Goal: Complete application form: Complete application form

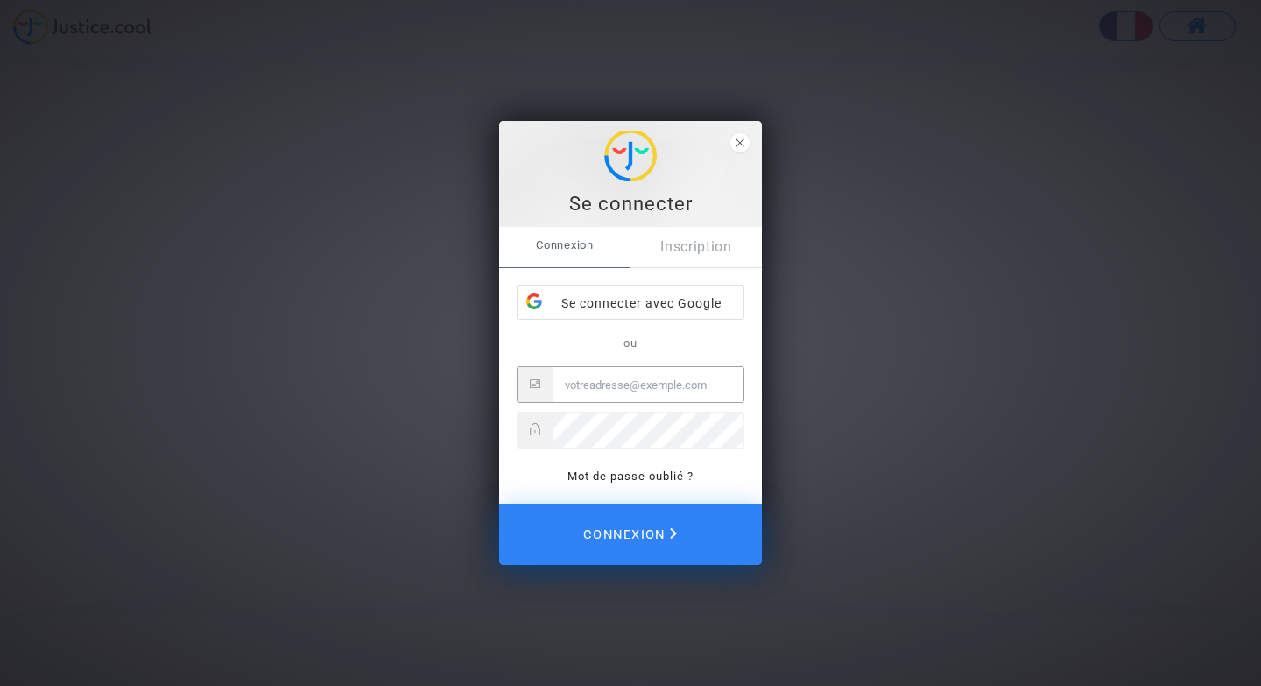
type input "[EMAIL_ADDRESS][DOMAIN_NAME]"
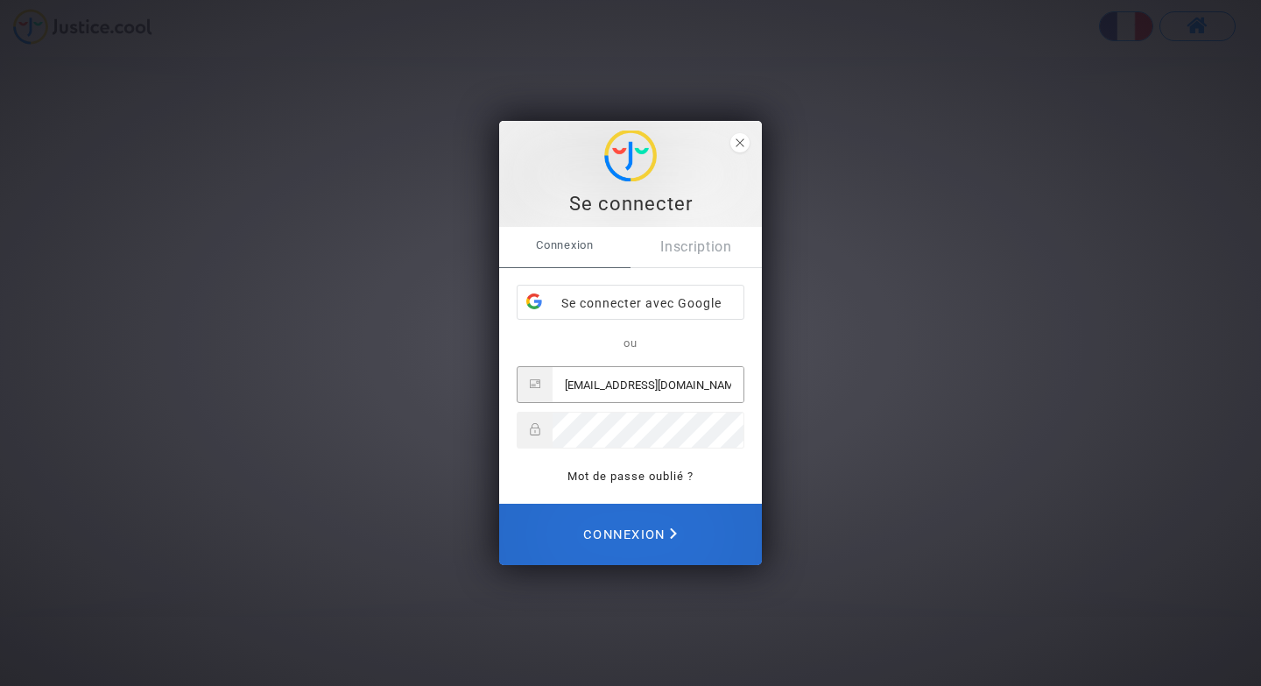
click at [639, 529] on span "Connexion" at bounding box center [630, 534] width 94 height 39
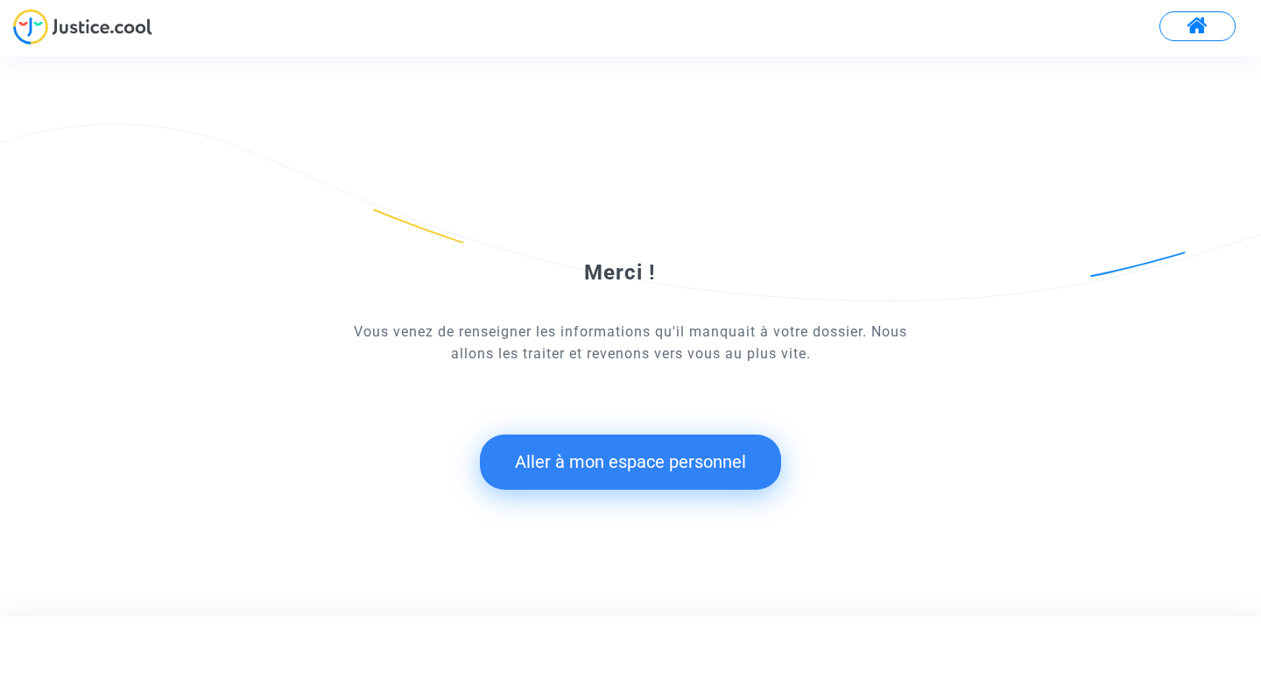
click at [570, 466] on button "Aller à mon espace personnel" at bounding box center [630, 461] width 301 height 54
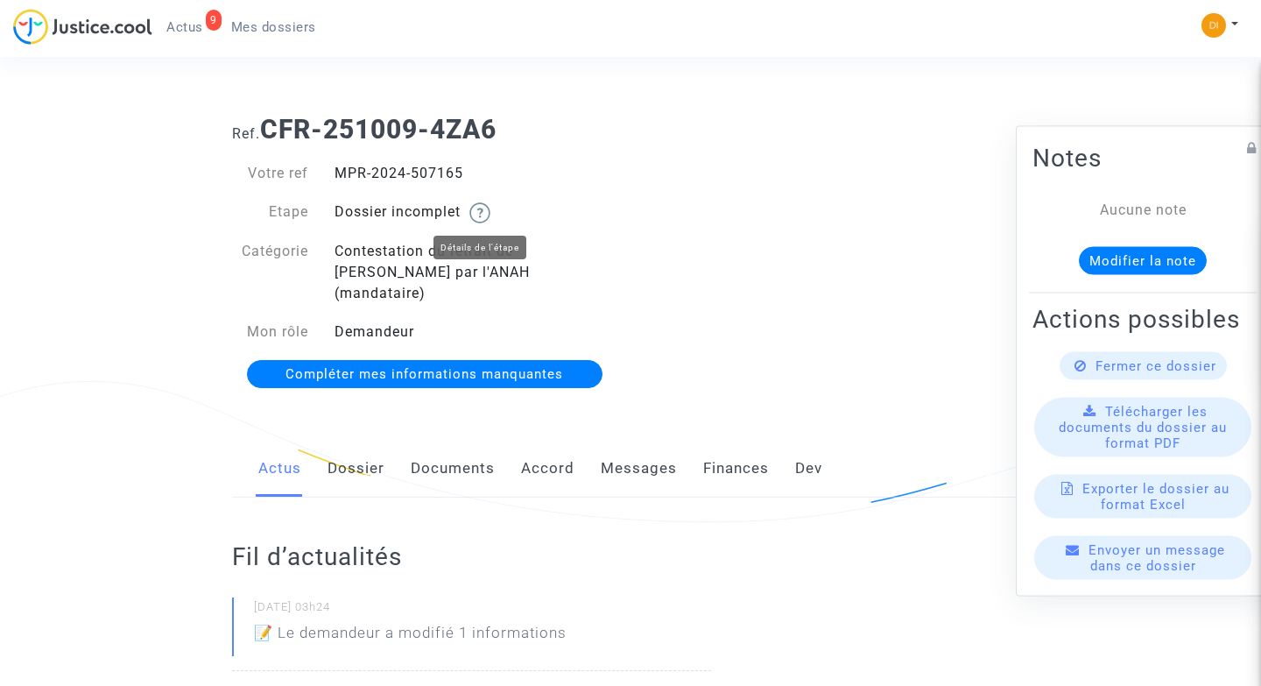
click at [480, 211] on img at bounding box center [479, 212] width 21 height 21
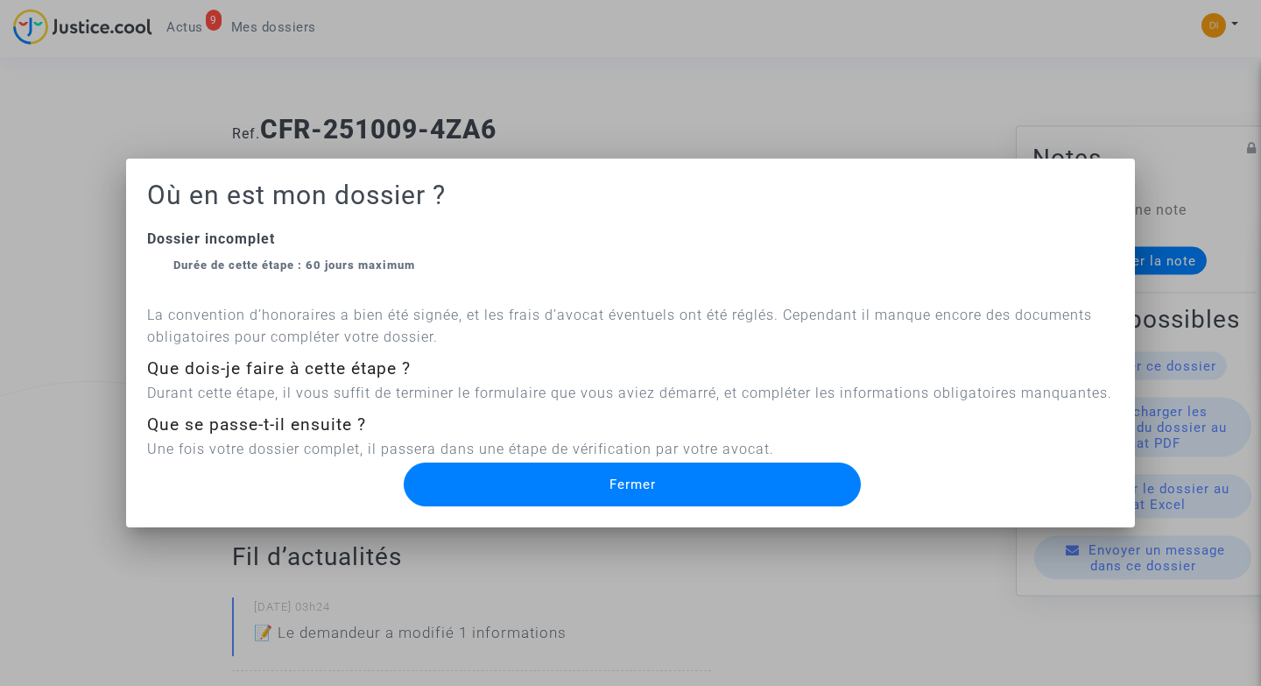
click at [481, 476] on button "Fermer" at bounding box center [632, 484] width 457 height 44
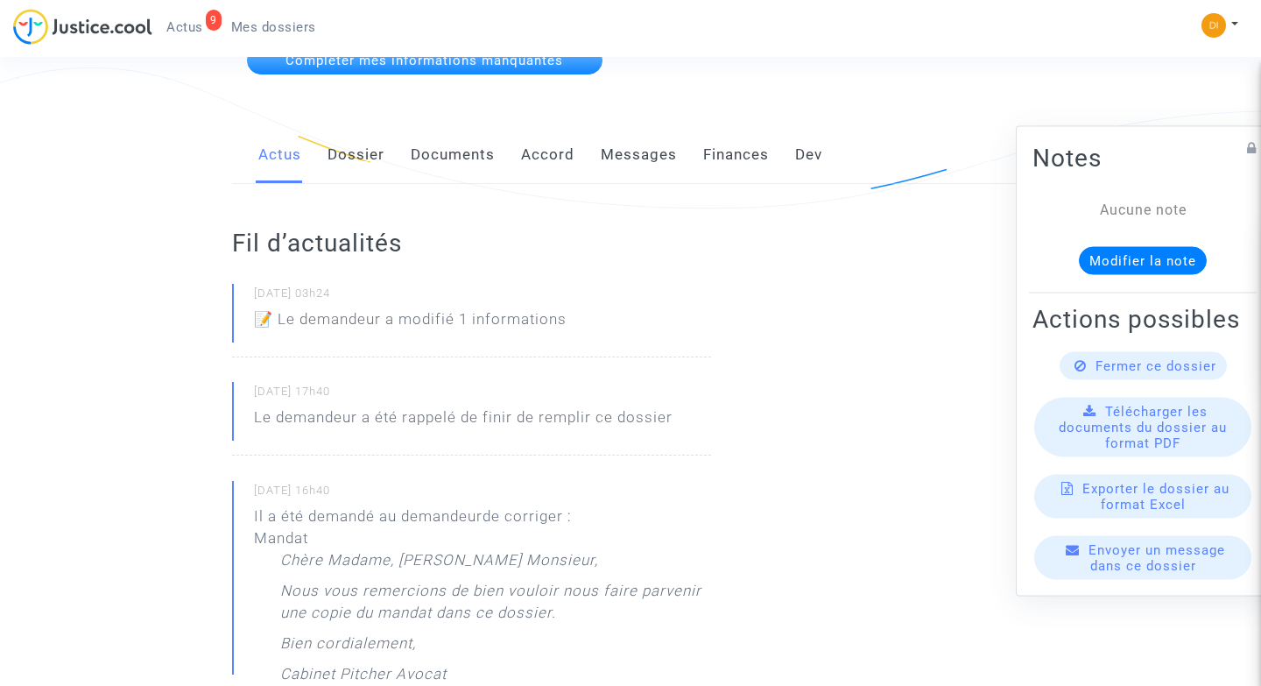
scroll to position [215, 0]
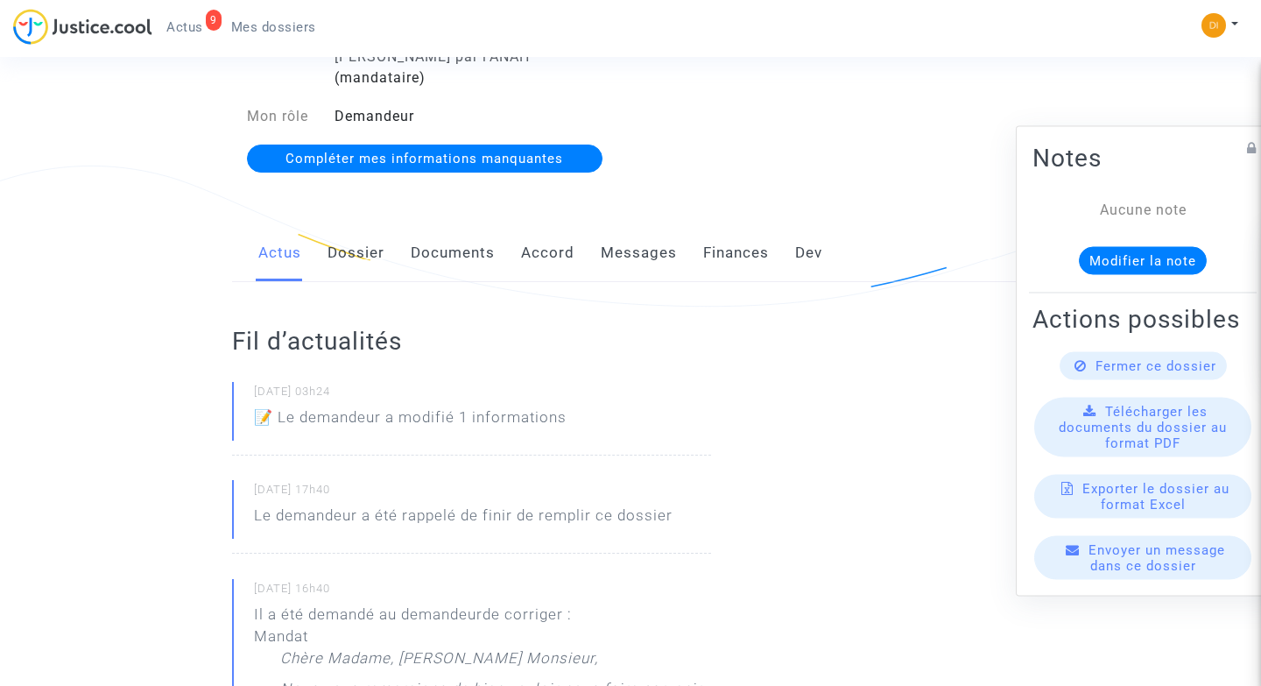
click at [437, 151] on span "Compléter mes informations manquantes" at bounding box center [424, 159] width 278 height 16
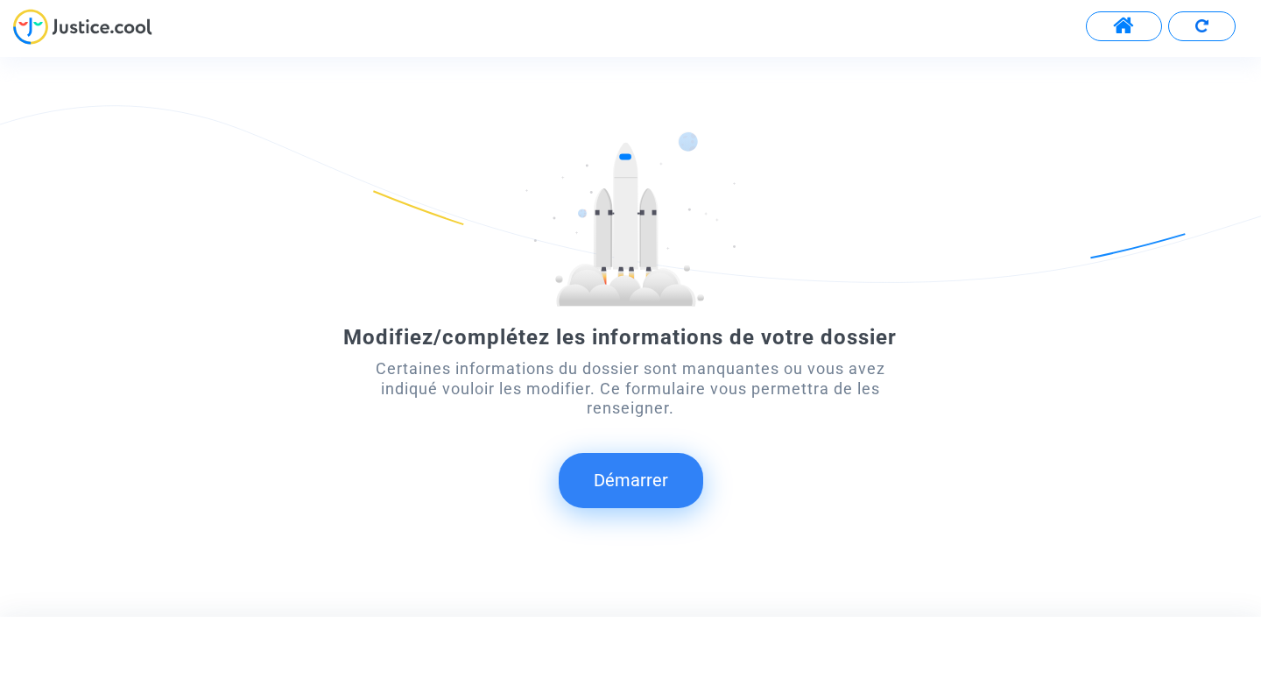
click at [665, 467] on button "Démarrer" at bounding box center [631, 480] width 144 height 54
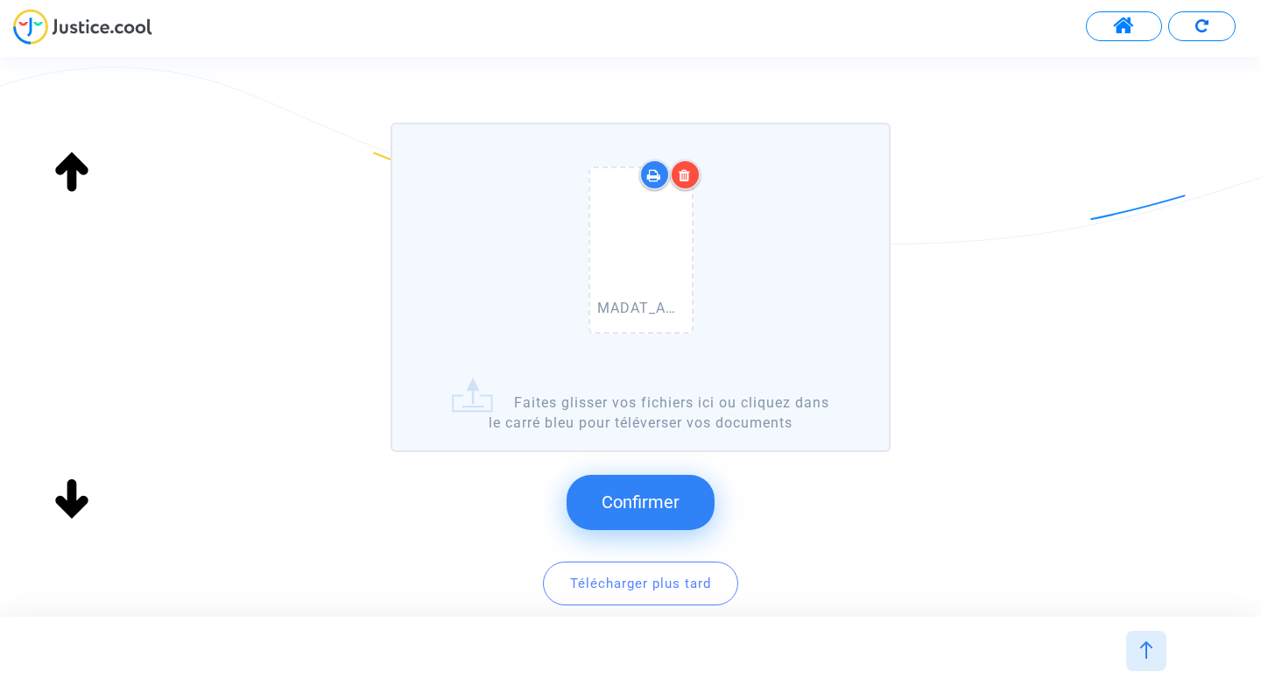
scroll to position [135, 0]
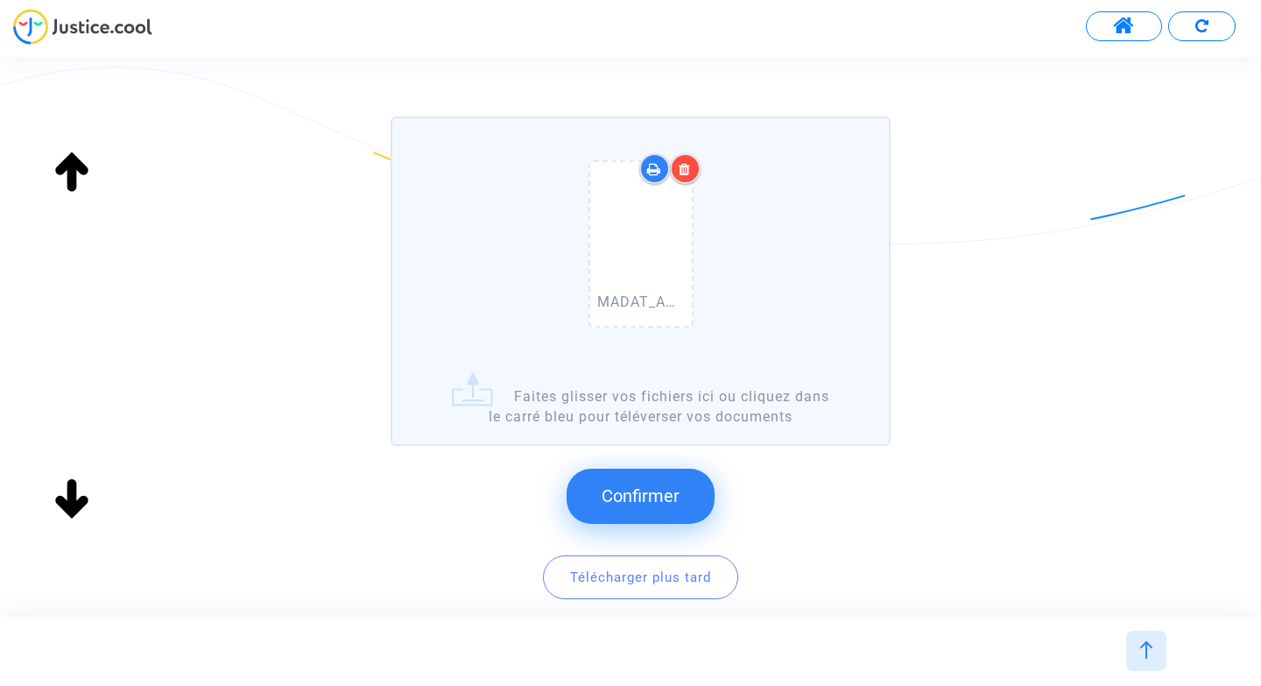
click at [631, 498] on span "Confirmer" at bounding box center [641, 495] width 78 height 21
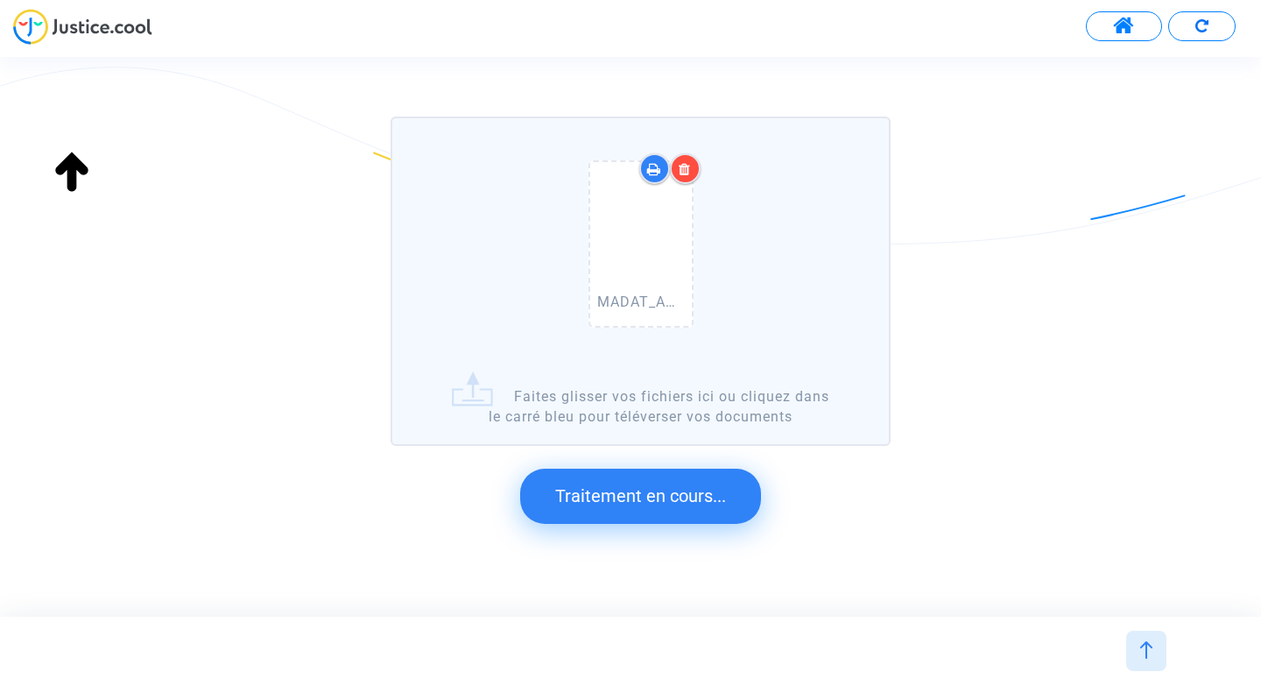
scroll to position [0, 0]
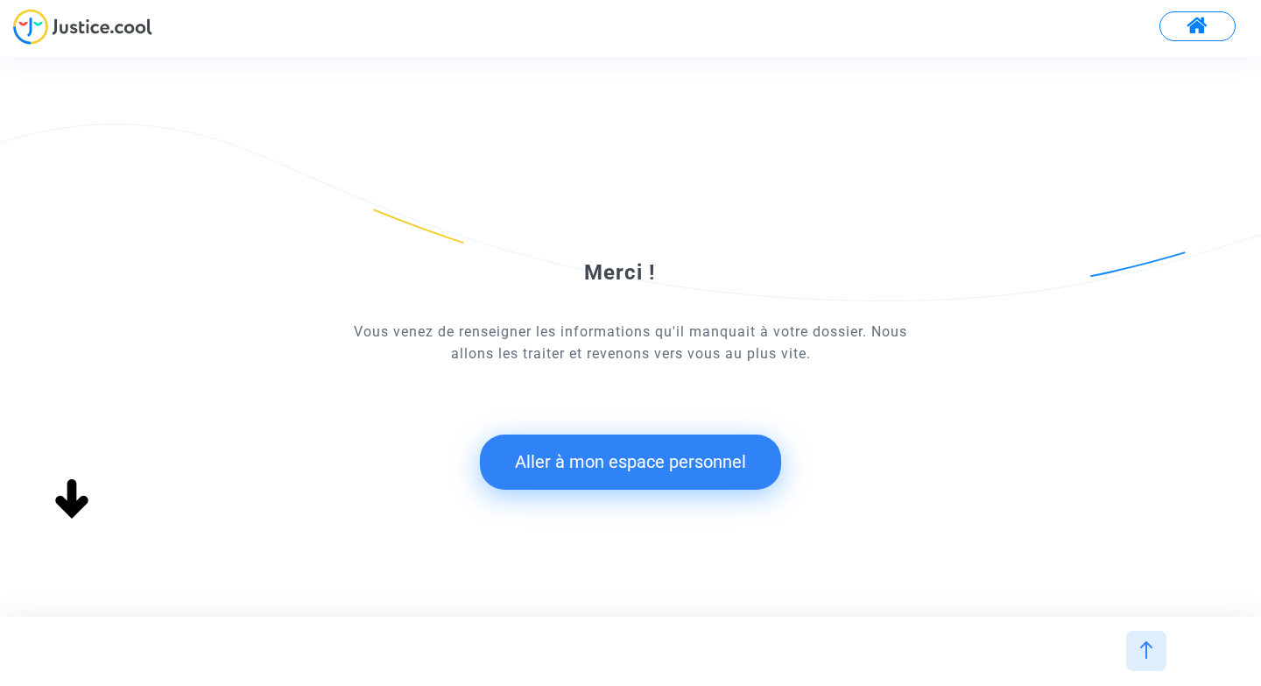
click at [626, 476] on button "Aller à mon espace personnel" at bounding box center [630, 461] width 301 height 54
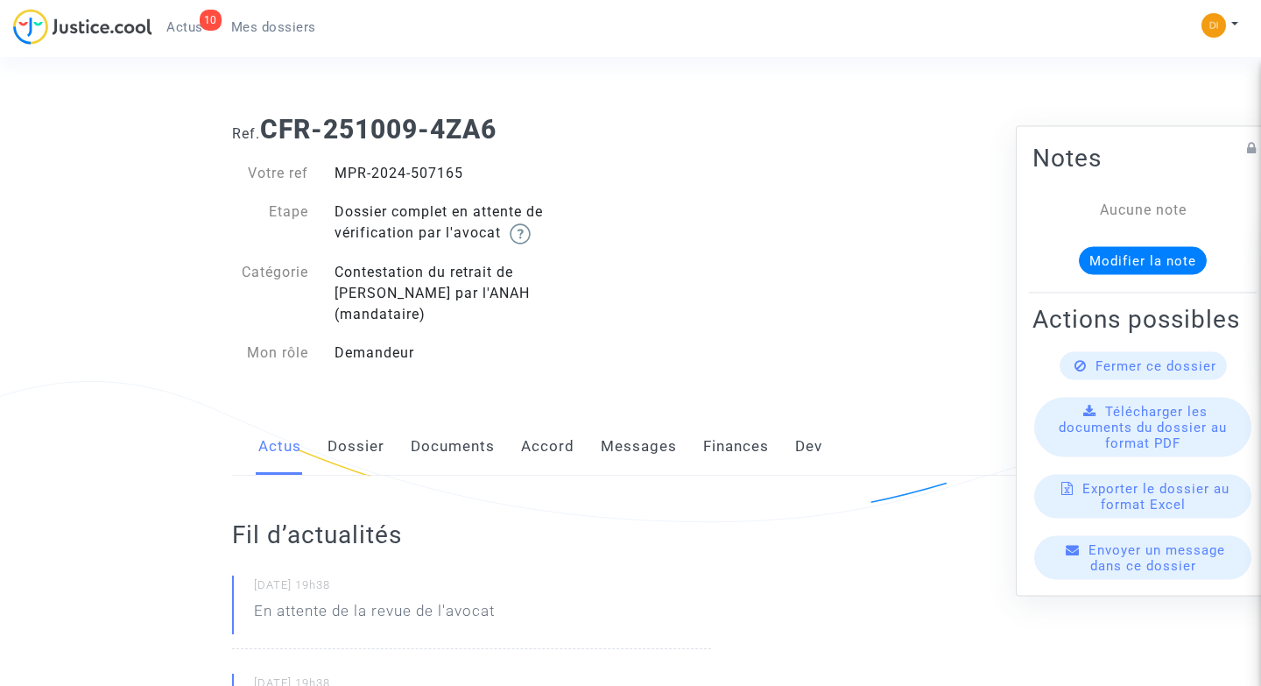
click at [1123, 261] on button "Modifier la note" at bounding box center [1143, 260] width 128 height 28
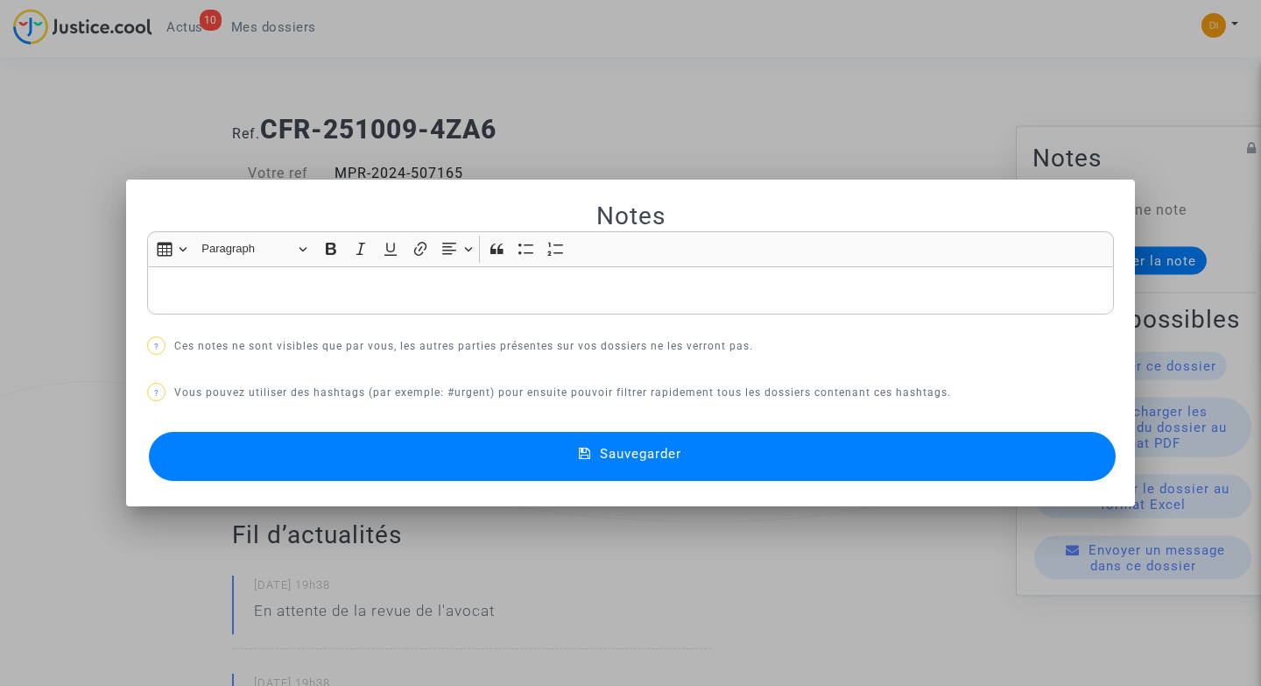
click at [536, 299] on p "Rich Text Editor, main" at bounding box center [631, 290] width 948 height 22
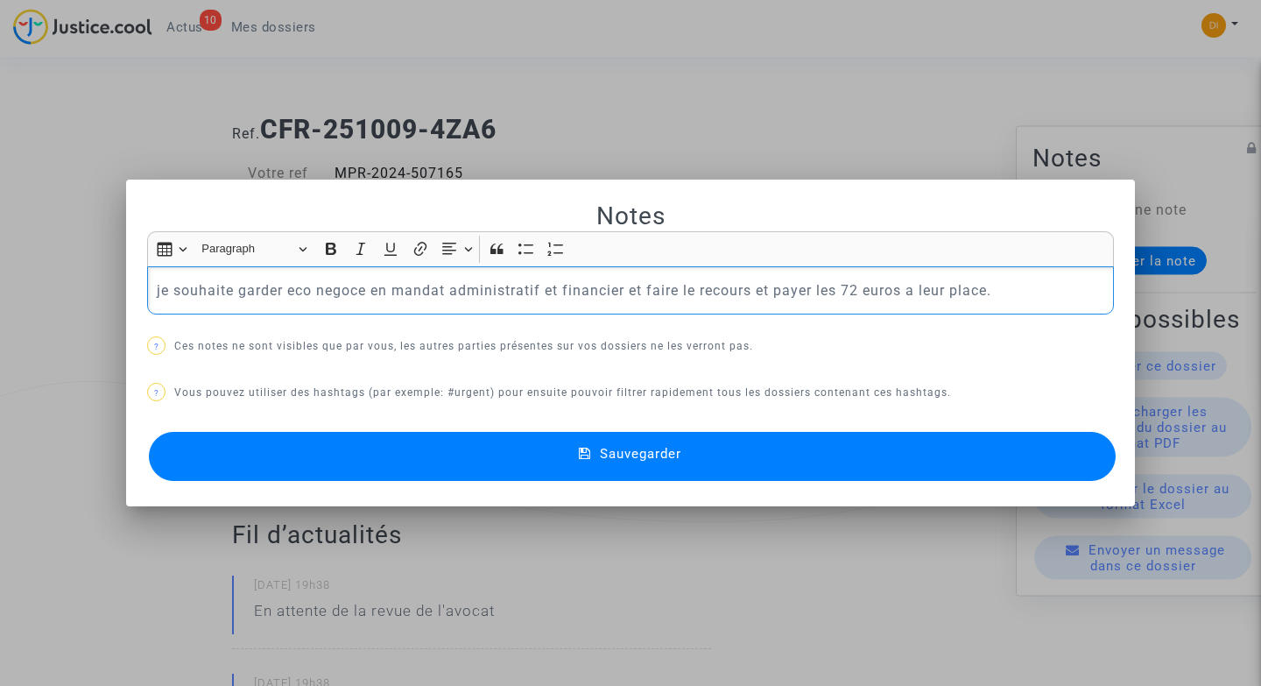
click at [475, 448] on button "Sauvegarder" at bounding box center [632, 456] width 967 height 49
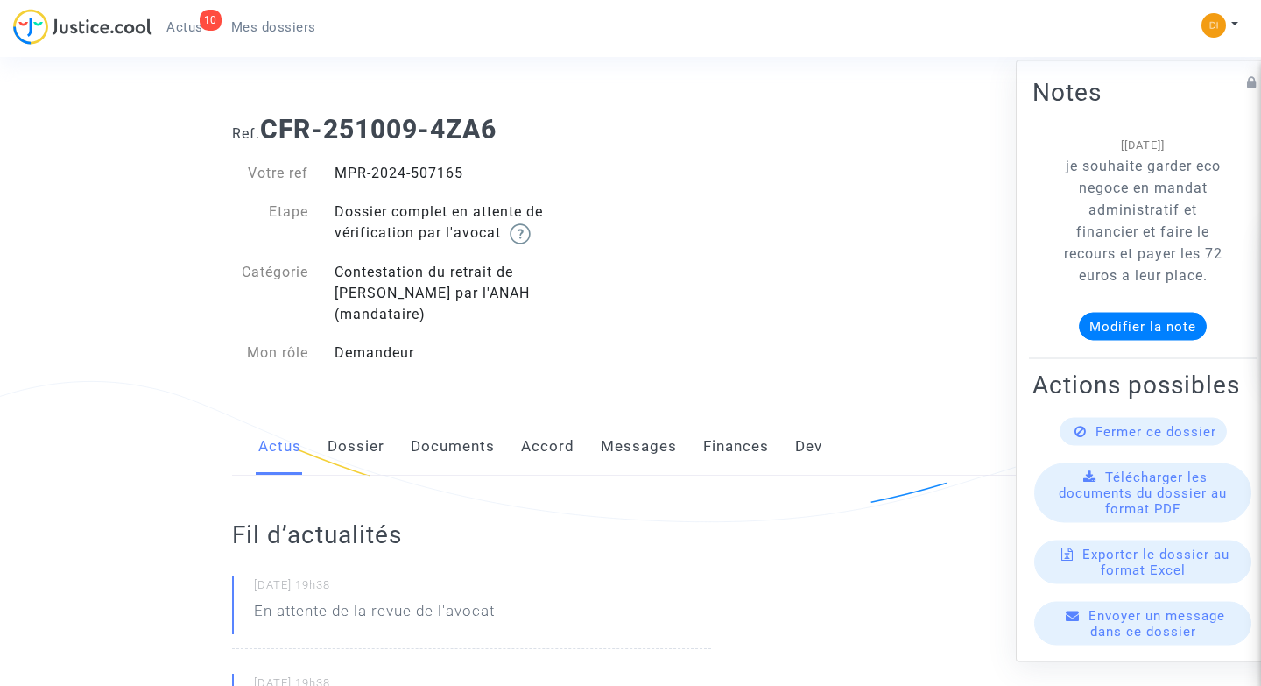
drag, startPoint x: 1062, startPoint y: 167, endPoint x: 1208, endPoint y: 276, distance: 181.4
click at [1208, 276] on p "je souhaite garder eco negoce en mandat administratif et financier et faire le …" at bounding box center [1143, 219] width 168 height 131
copy p "je souhaite garder eco negoce en mandat administratif et financier et faire le …"
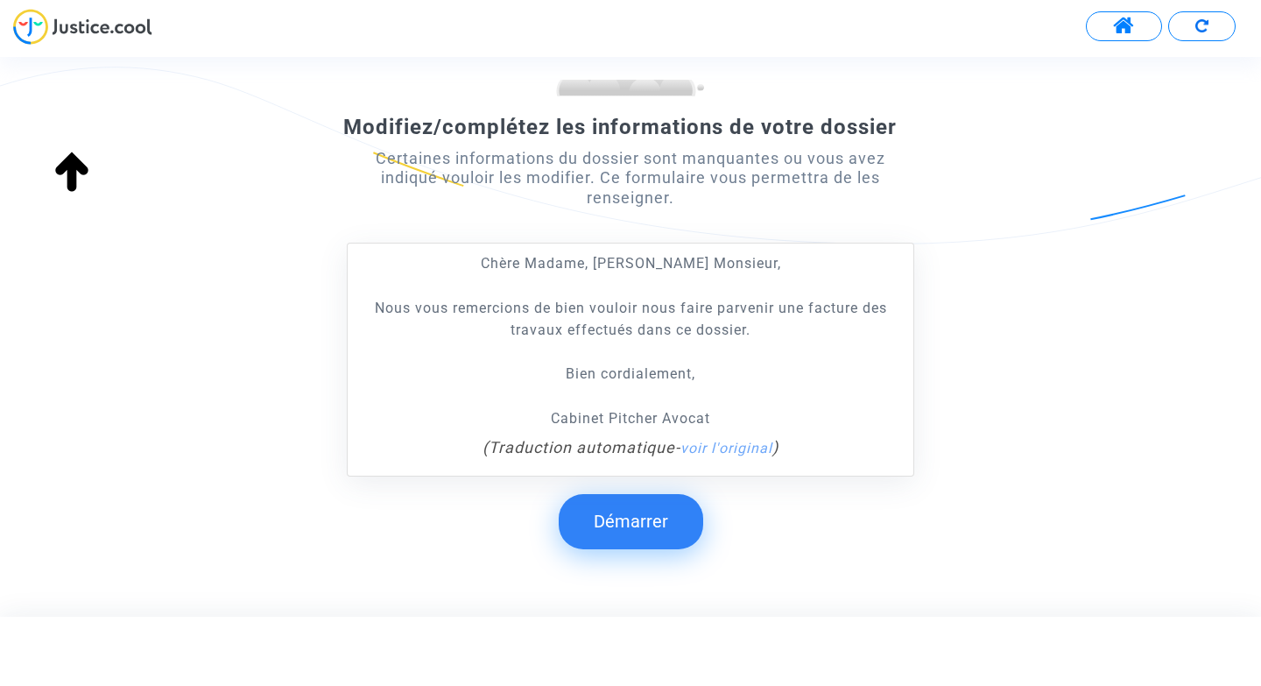
scroll to position [230, 0]
click at [654, 521] on button "Démarrer" at bounding box center [631, 519] width 144 height 54
click at [628, 507] on button "Démarrer" at bounding box center [631, 519] width 144 height 54
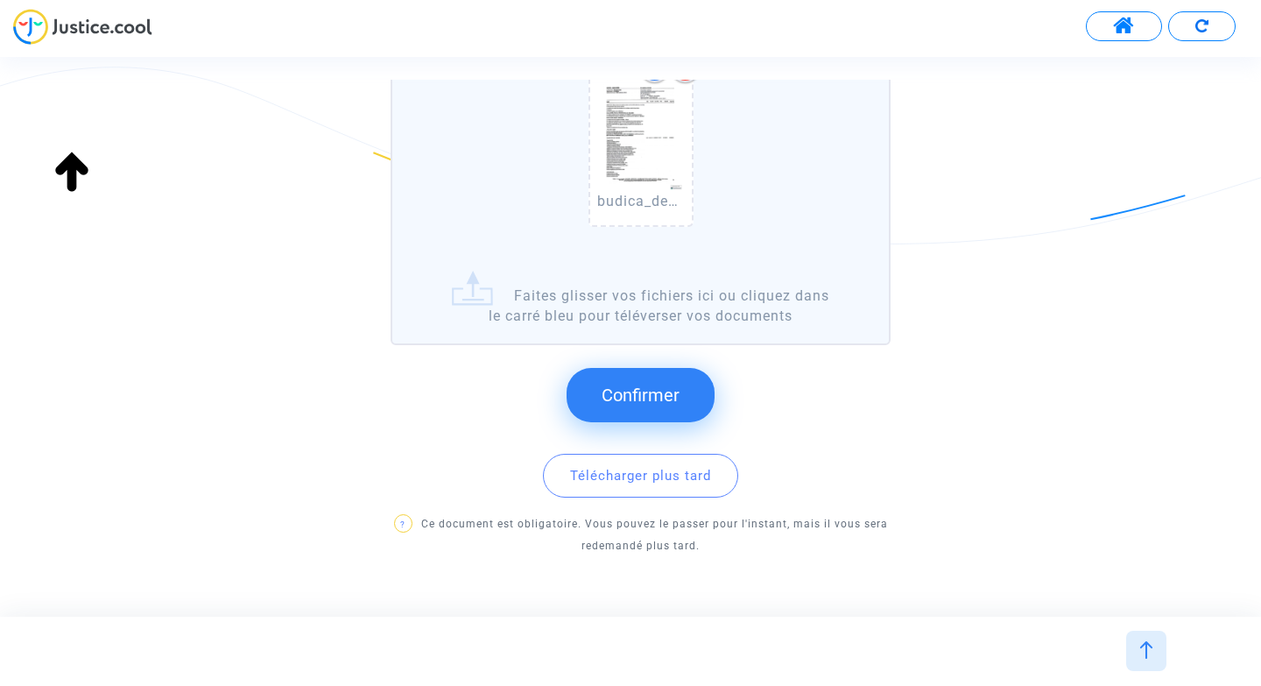
scroll to position [213, 0]
click at [683, 401] on button "Confirmer" at bounding box center [641, 393] width 148 height 54
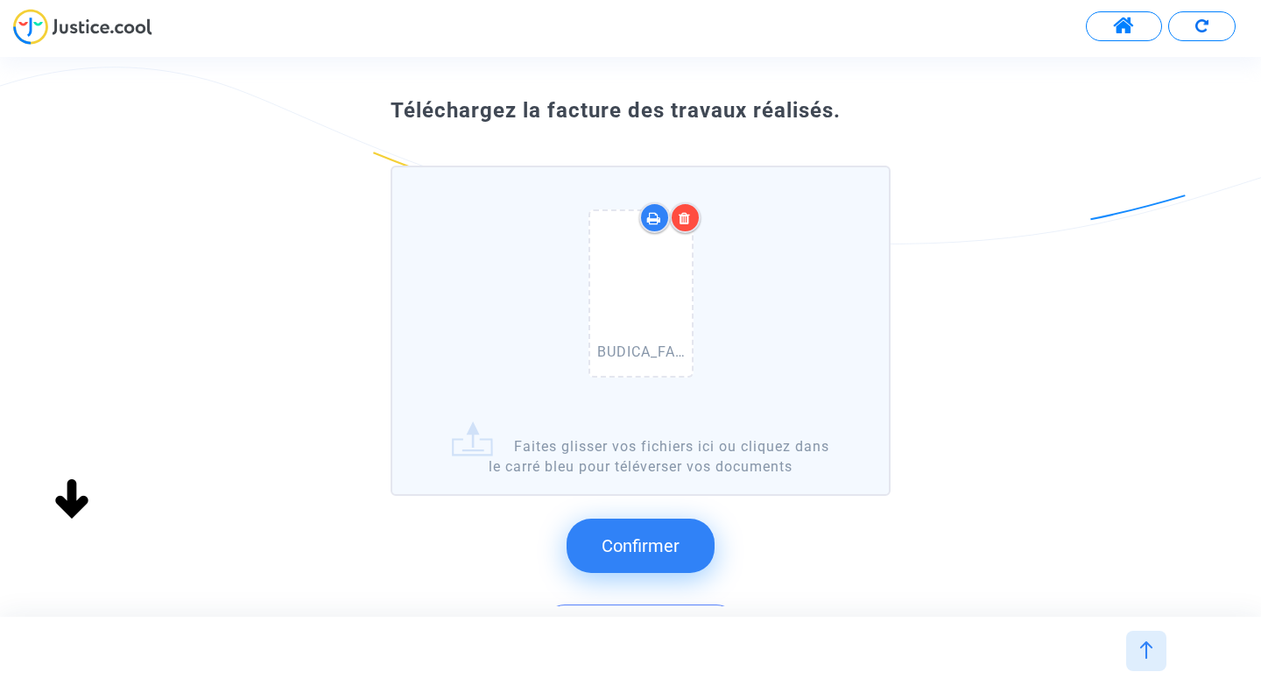
scroll to position [88, 0]
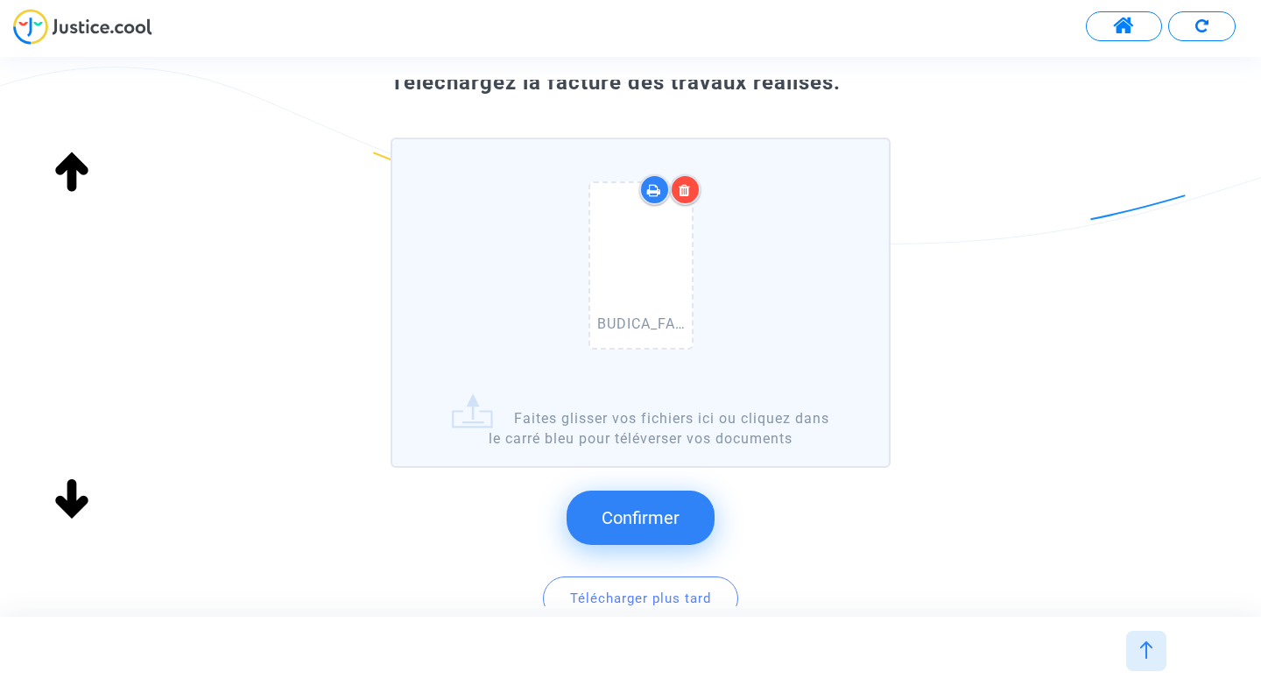
click at [662, 521] on span "Confirmer" at bounding box center [641, 517] width 78 height 21
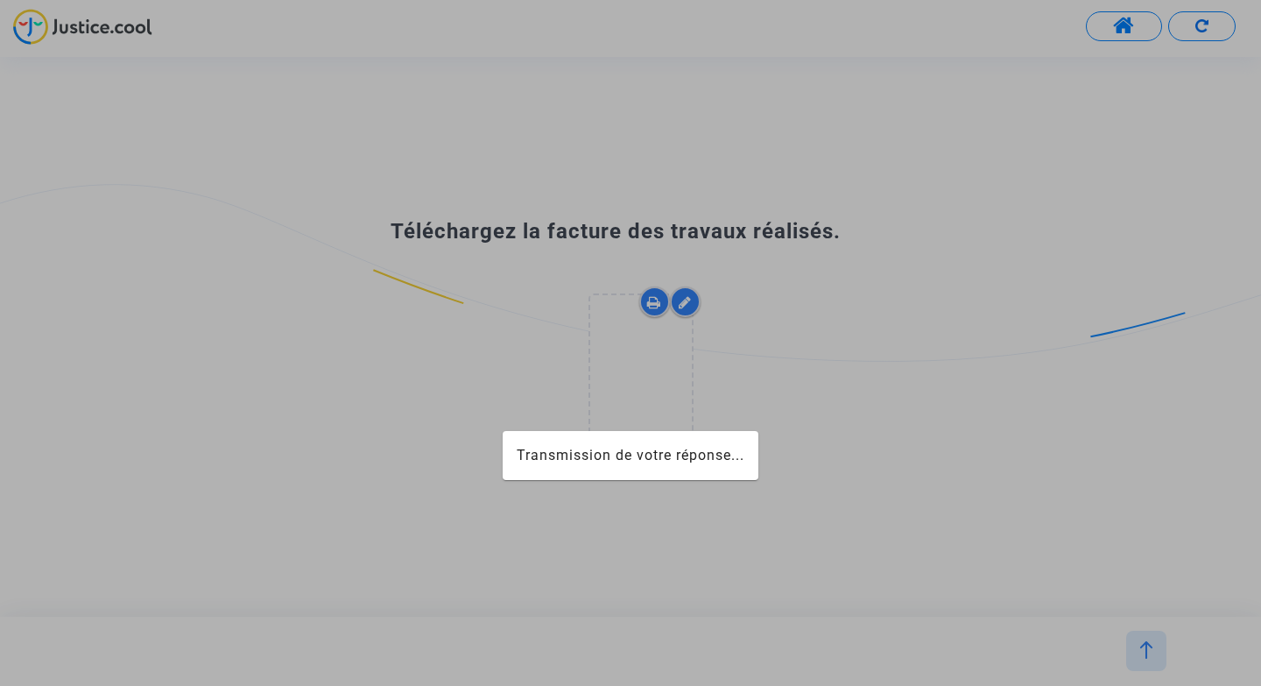
scroll to position [0, 0]
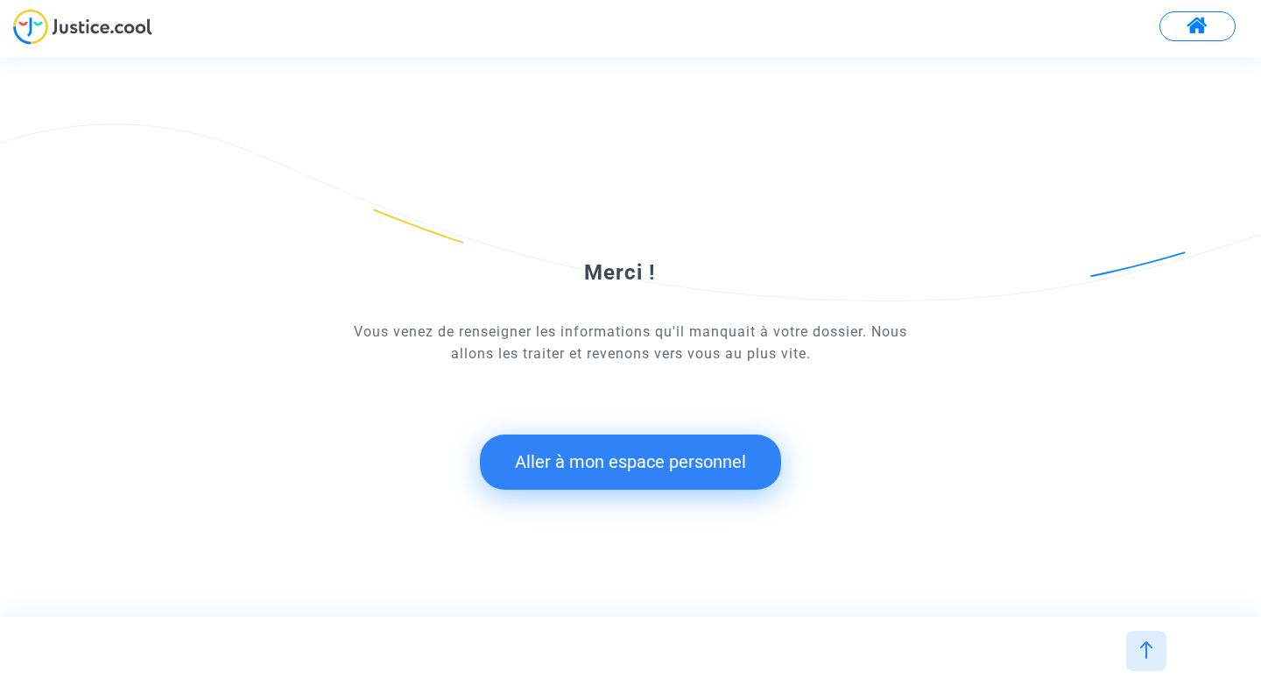
click at [652, 472] on button "Aller à mon espace personnel" at bounding box center [630, 461] width 301 height 54
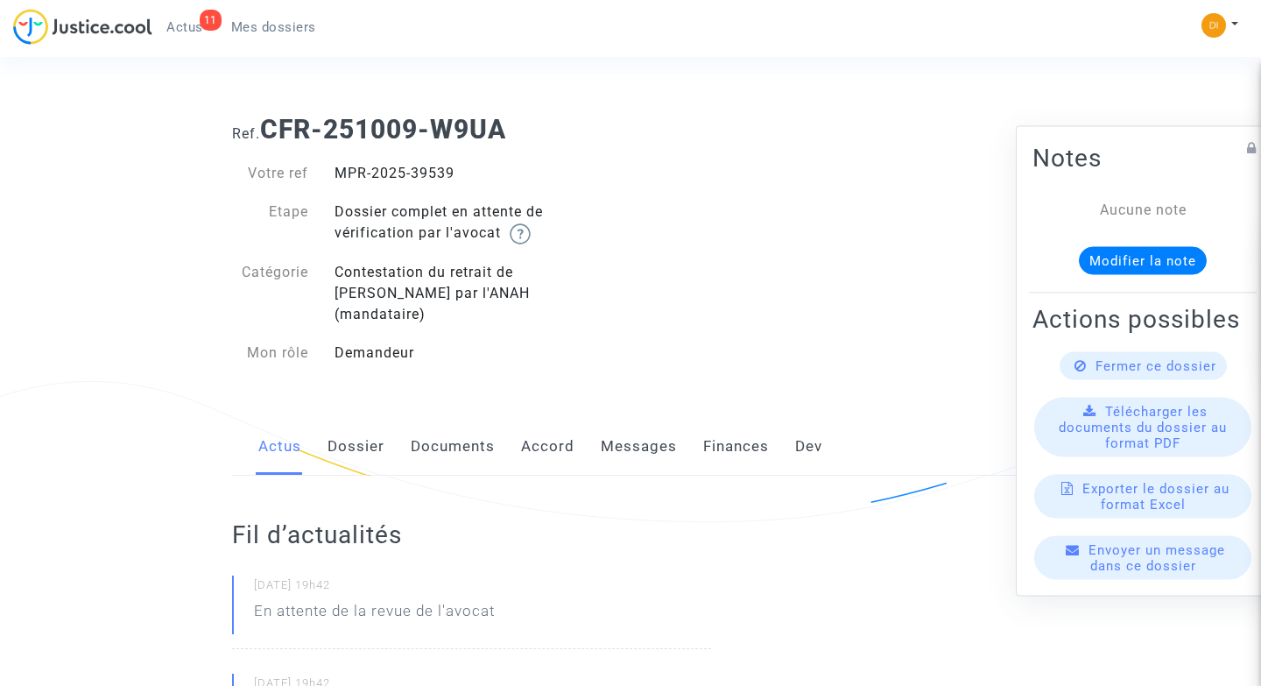
click at [1129, 261] on button "Modifier la note" at bounding box center [1143, 260] width 128 height 28
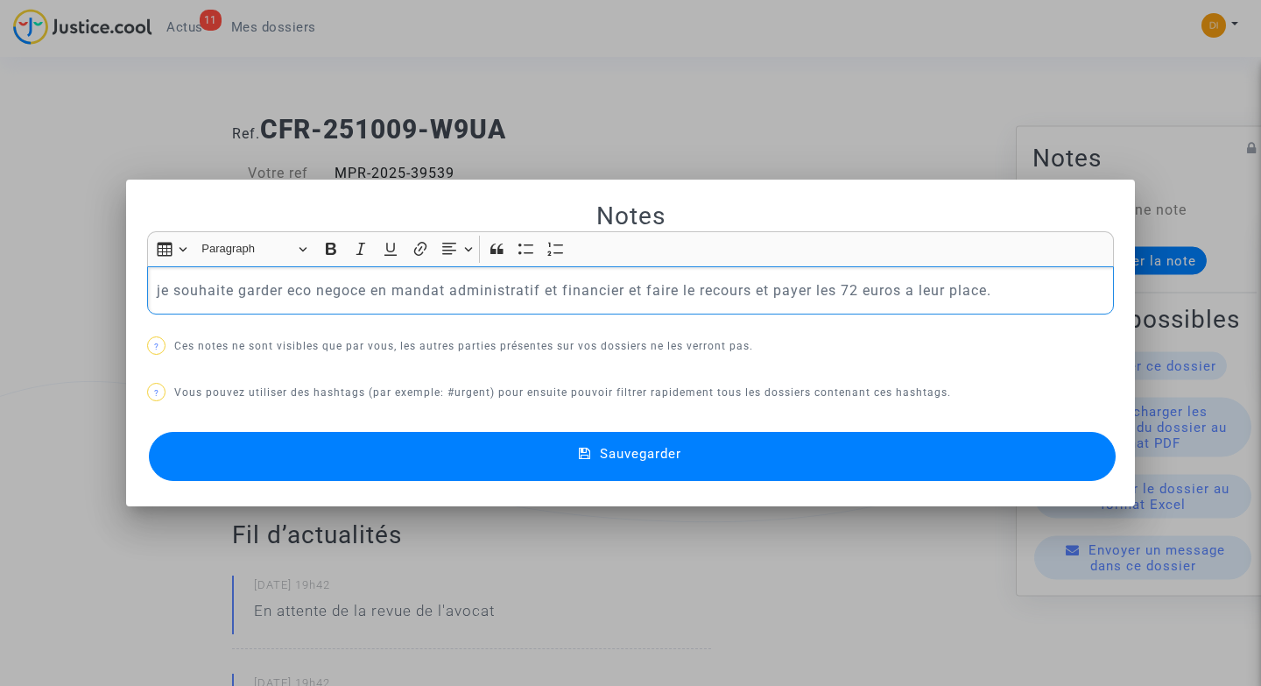
click at [505, 457] on button "Sauvegarder" at bounding box center [632, 456] width 967 height 49
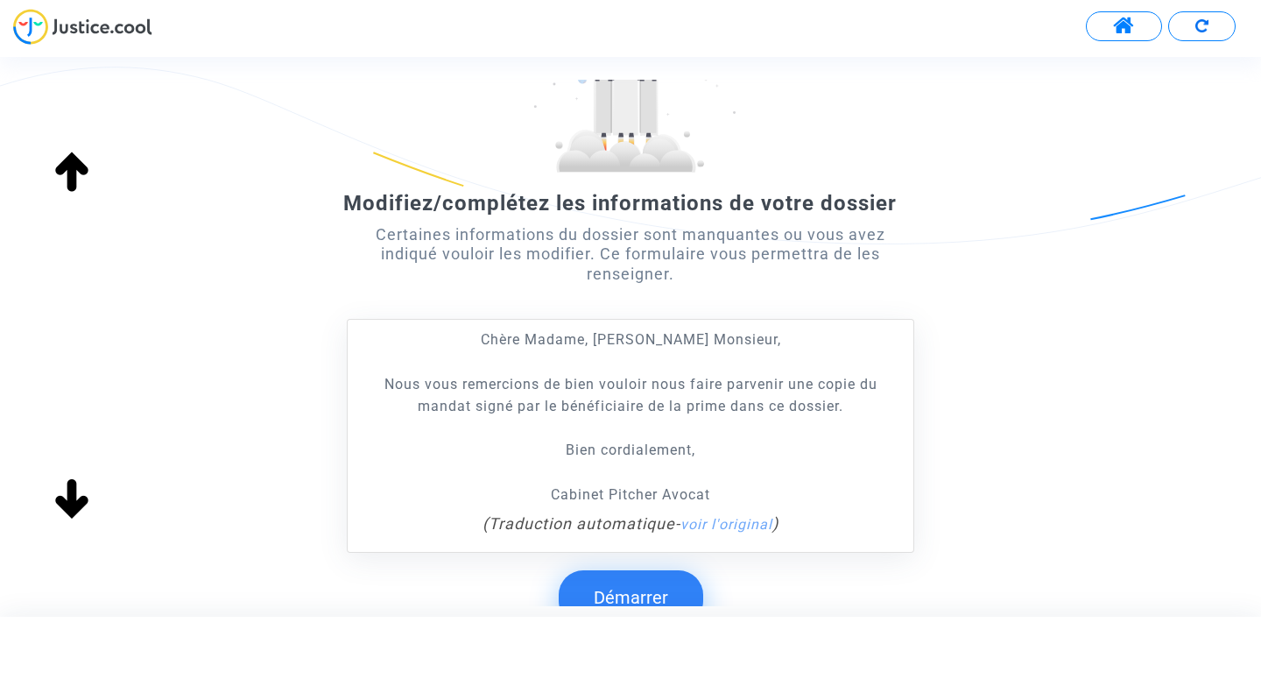
scroll to position [155, 0]
click at [965, 446] on div "Modifiez/complétez les informations de votre dossier Certaines informations du …" at bounding box center [630, 325] width 1261 height 661
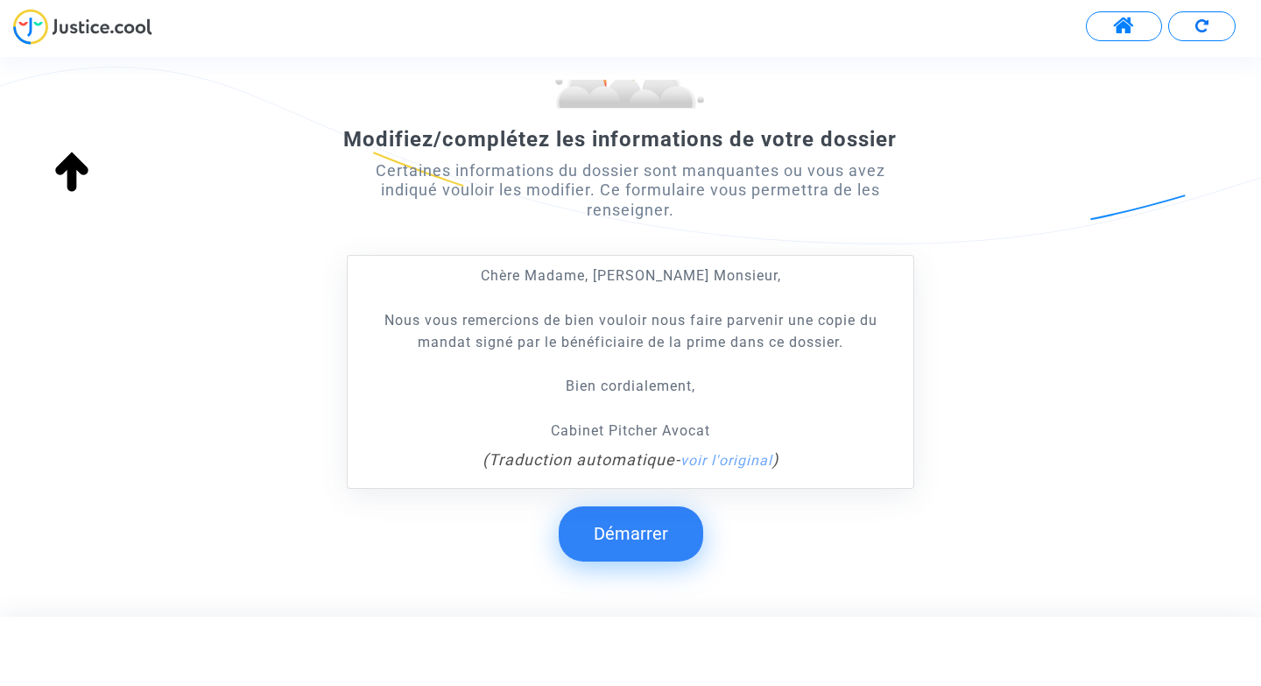
click at [655, 515] on button "Démarrer" at bounding box center [631, 533] width 144 height 54
click at [631, 526] on button "Démarrer" at bounding box center [631, 533] width 144 height 54
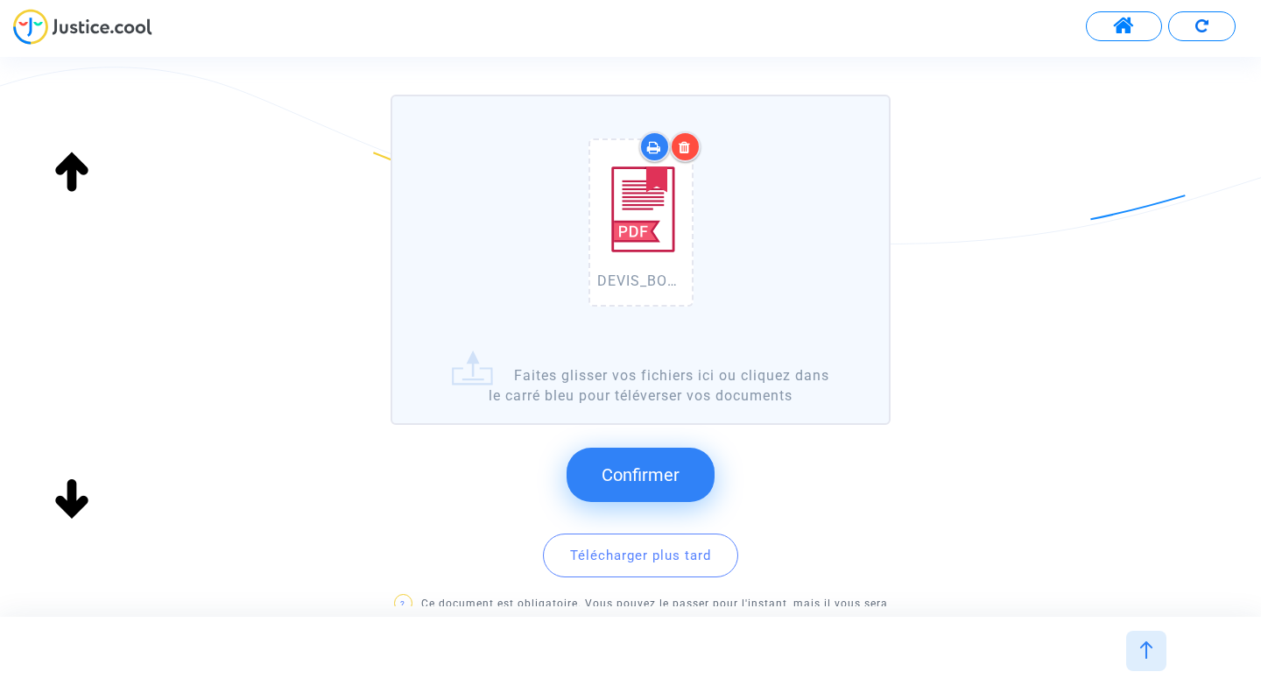
scroll to position [141, 0]
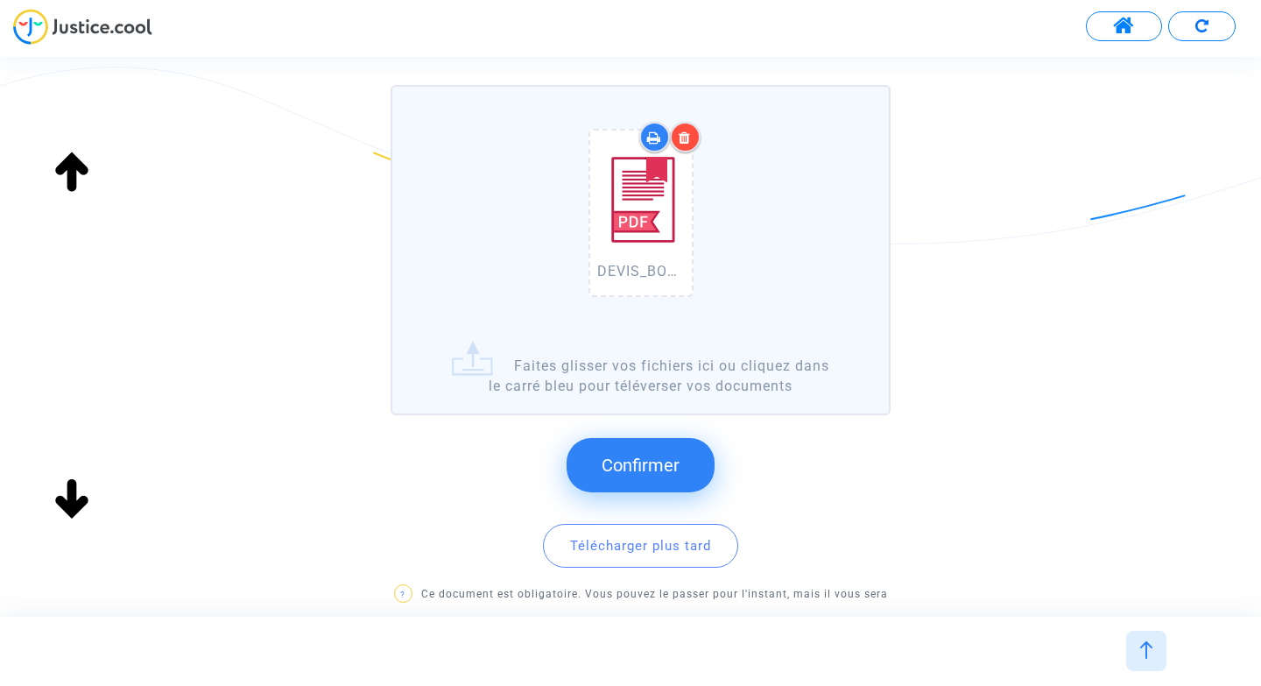
click at [655, 449] on button "Confirmer" at bounding box center [641, 465] width 148 height 54
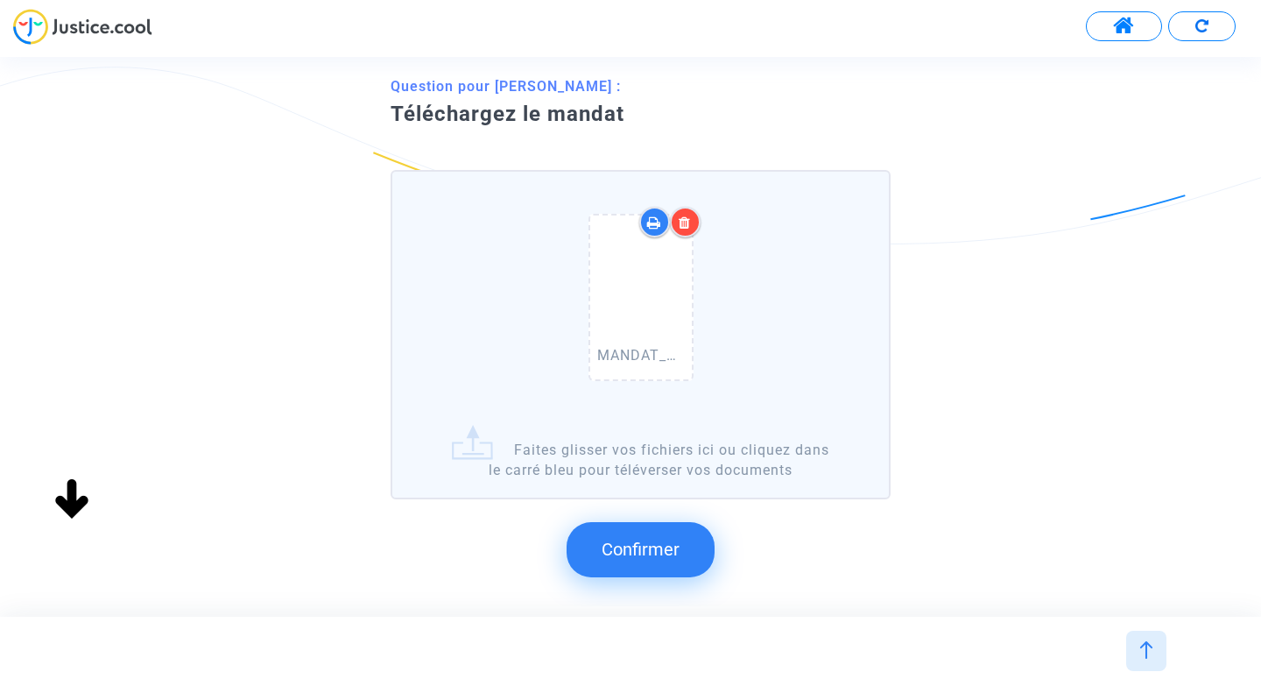
scroll to position [82, 0]
click at [654, 551] on span "Confirmer" at bounding box center [641, 548] width 78 height 21
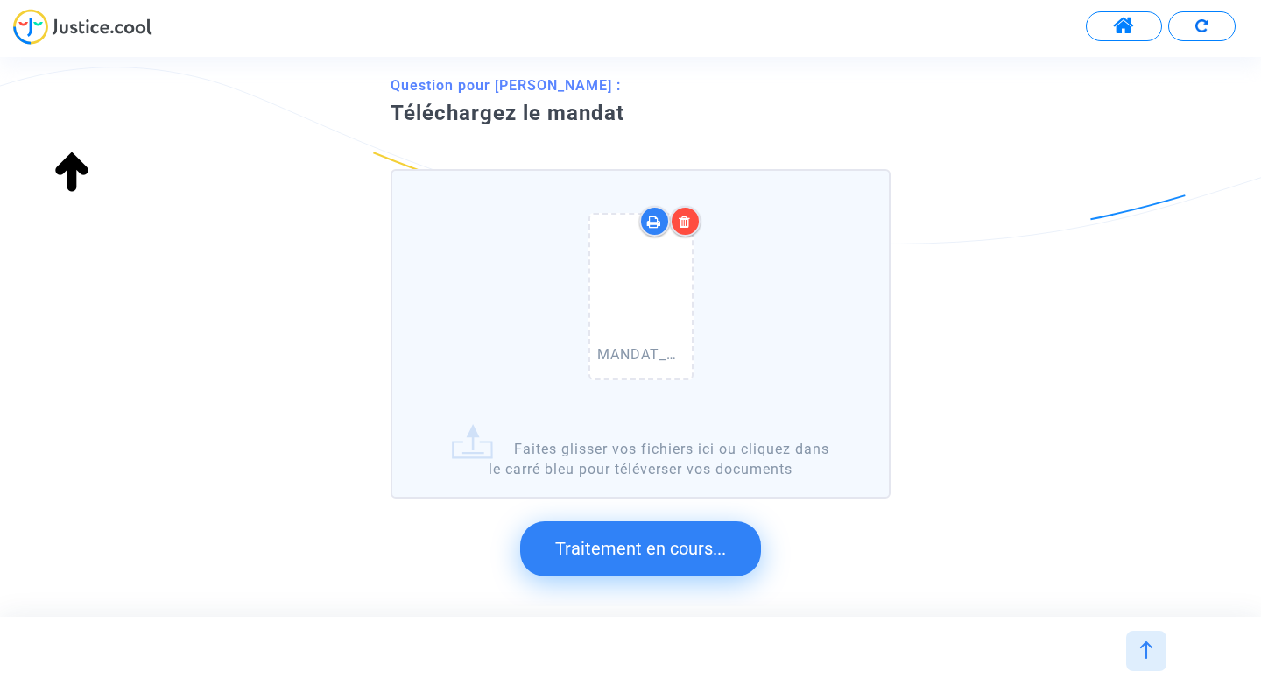
scroll to position [0, 0]
